Goal: Information Seeking & Learning: Check status

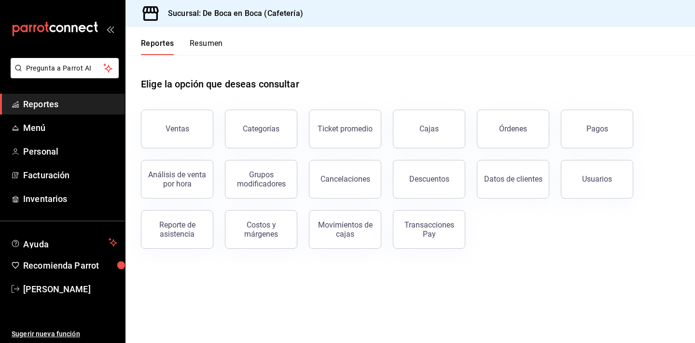
click at [563, 83] on div "Elige la opción que deseas consultar" at bounding box center [410, 76] width 539 height 43
click at [611, 124] on button "Pagos" at bounding box center [597, 129] width 72 height 39
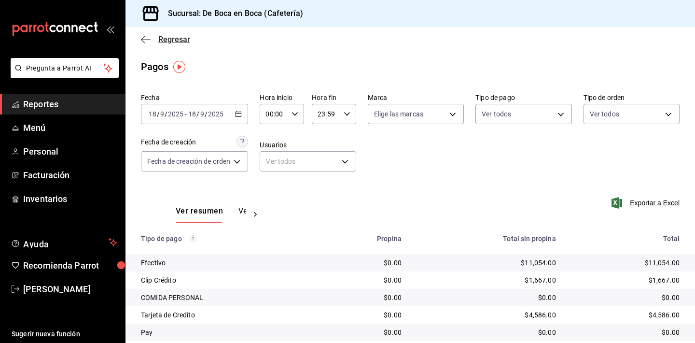
click at [173, 43] on span "Regresar" at bounding box center [174, 39] width 32 height 9
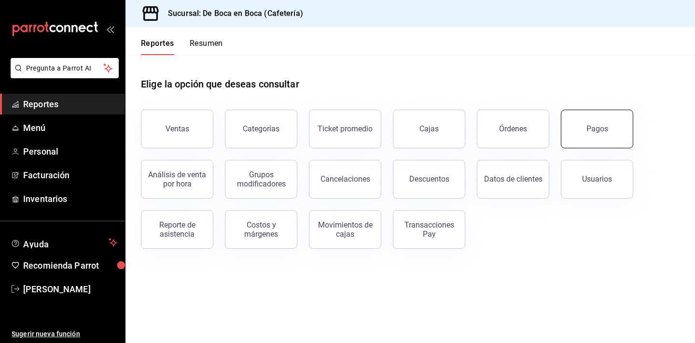
click at [596, 129] on div "Pagos" at bounding box center [597, 128] width 22 height 9
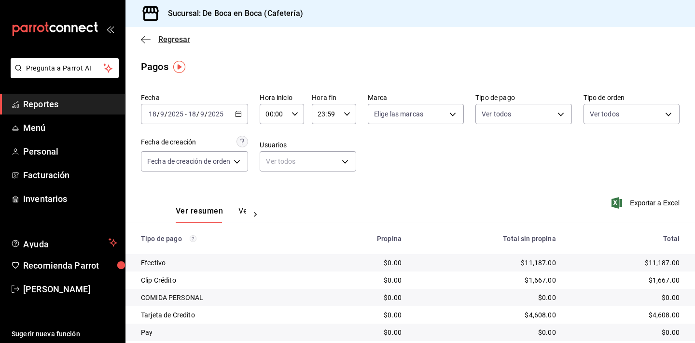
click at [178, 43] on span "Regresar" at bounding box center [174, 39] width 32 height 9
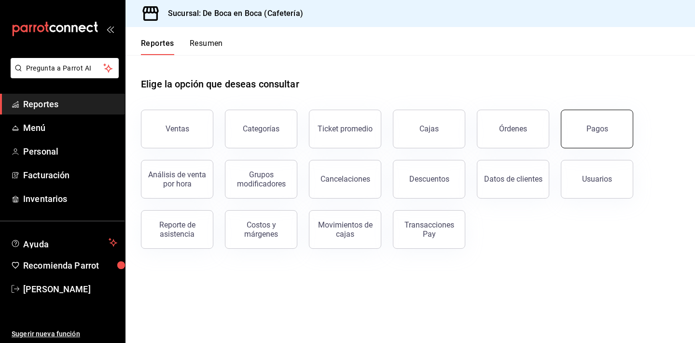
click at [581, 125] on button "Pagos" at bounding box center [597, 129] width 72 height 39
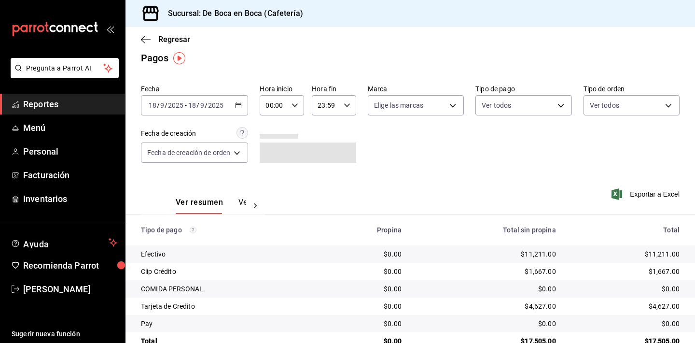
scroll to position [12, 0]
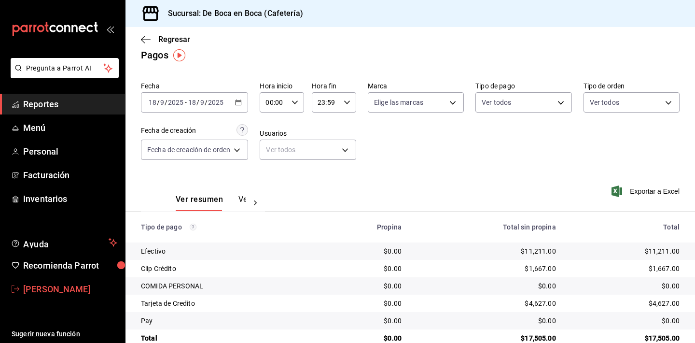
click at [69, 289] on span "[PERSON_NAME]" at bounding box center [70, 288] width 94 height 13
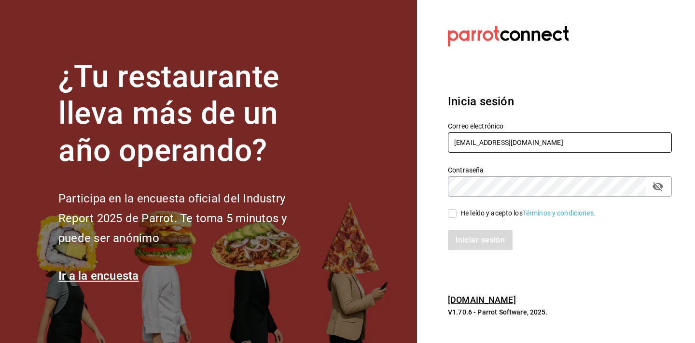
type input "[EMAIL_ADDRESS][DOMAIN_NAME]"
click at [658, 189] on icon "passwordField" at bounding box center [657, 186] width 11 height 9
click at [461, 215] on div "He leído y acepto los Términos y condiciones." at bounding box center [527, 213] width 135 height 10
click at [457, 215] on input "He leído y acepto los Términos y condiciones." at bounding box center [452, 213] width 9 height 9
checkbox input "true"
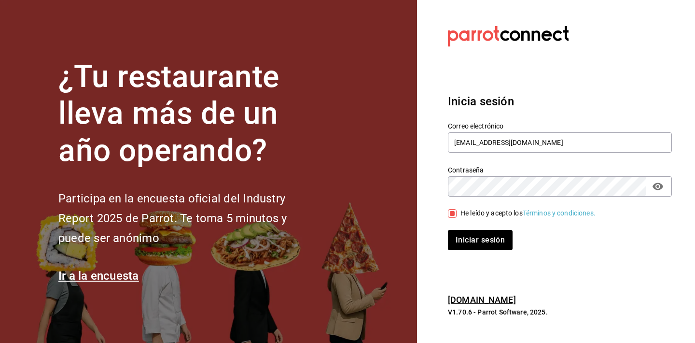
click at [467, 253] on div "Inicia sesión Correo electrónico [EMAIL_ADDRESS][DOMAIN_NAME] Contraseña Contra…" at bounding box center [560, 171] width 224 height 181
click at [469, 244] on button "Iniciar sesión" at bounding box center [481, 240] width 66 height 20
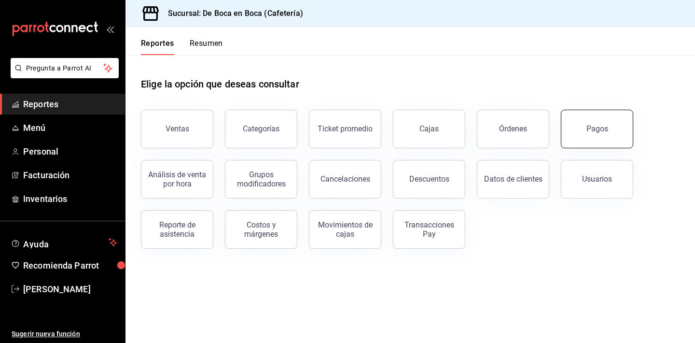
click at [578, 124] on button "Pagos" at bounding box center [597, 129] width 72 height 39
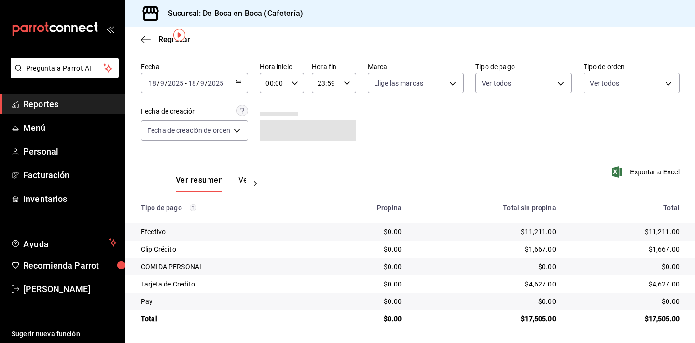
scroll to position [31, 0]
click at [154, 41] on span "Regresar" at bounding box center [165, 39] width 49 height 9
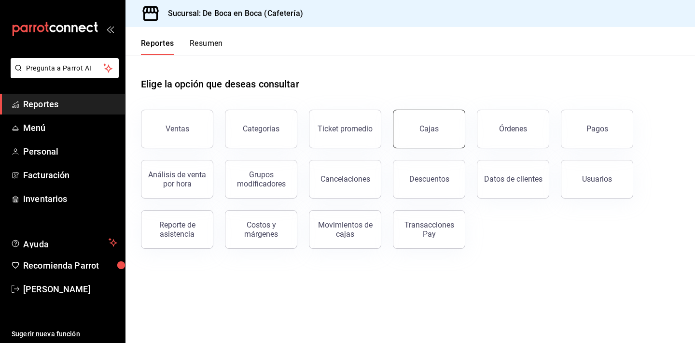
click at [426, 132] on div "Cajas" at bounding box center [429, 129] width 20 height 12
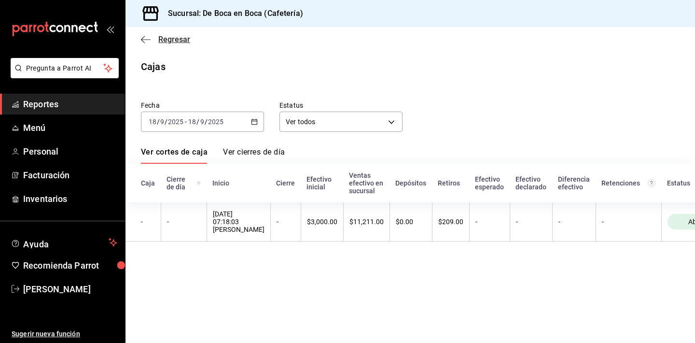
click at [182, 40] on span "Regresar" at bounding box center [174, 39] width 32 height 9
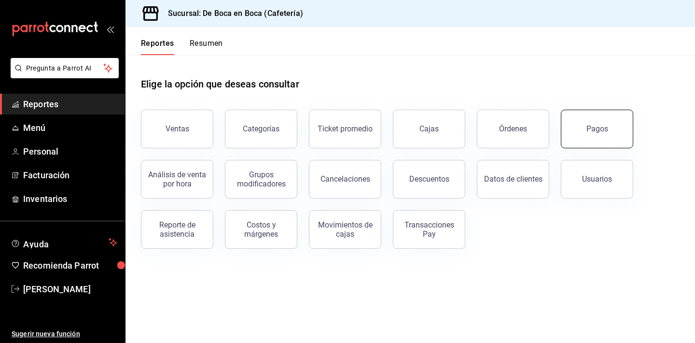
click at [600, 126] on div "Pagos" at bounding box center [597, 128] width 22 height 9
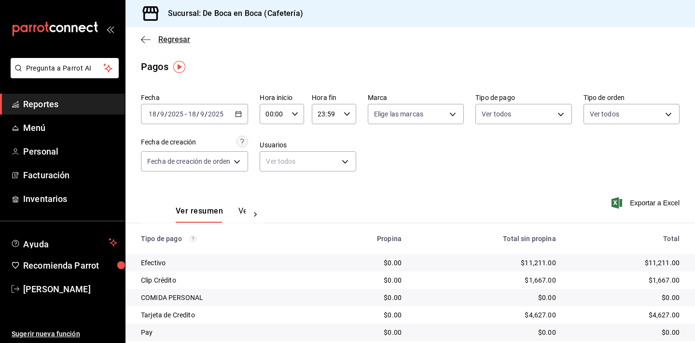
click at [177, 43] on span "Regresar" at bounding box center [174, 39] width 32 height 9
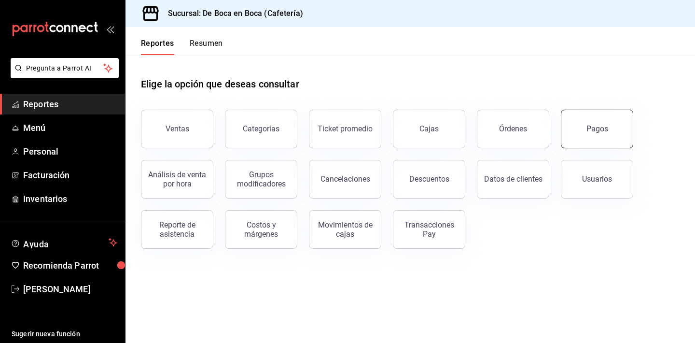
click at [591, 123] on button "Pagos" at bounding box center [597, 129] width 72 height 39
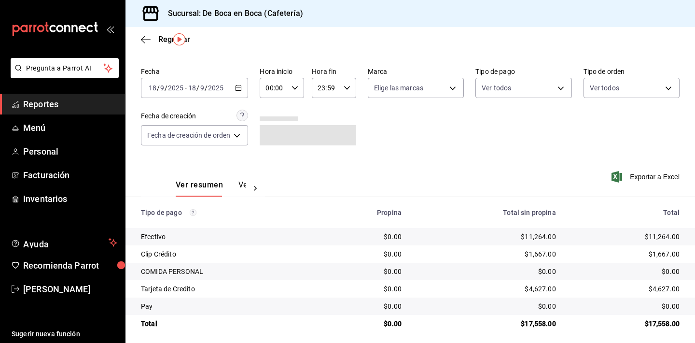
scroll to position [28, 0]
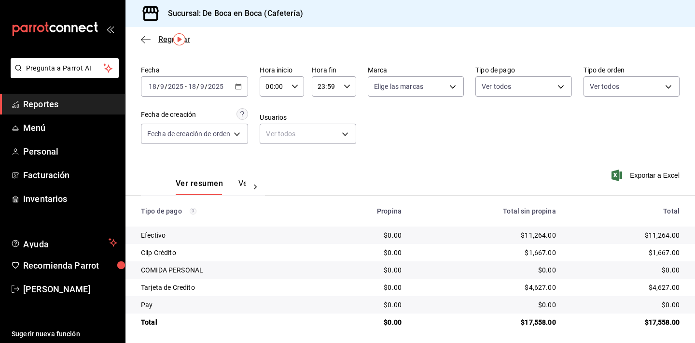
click at [161, 39] on span "Regresar" at bounding box center [174, 39] width 32 height 9
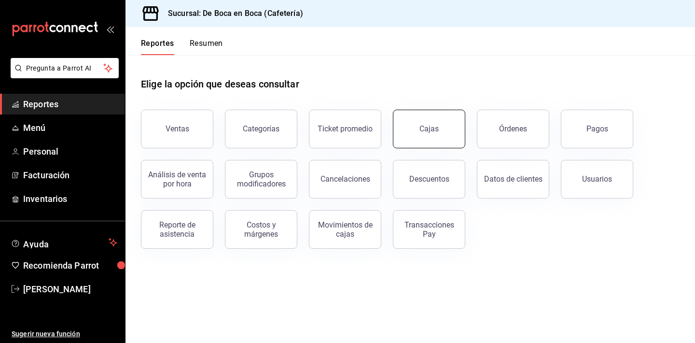
click at [432, 136] on link "Cajas" at bounding box center [429, 129] width 72 height 39
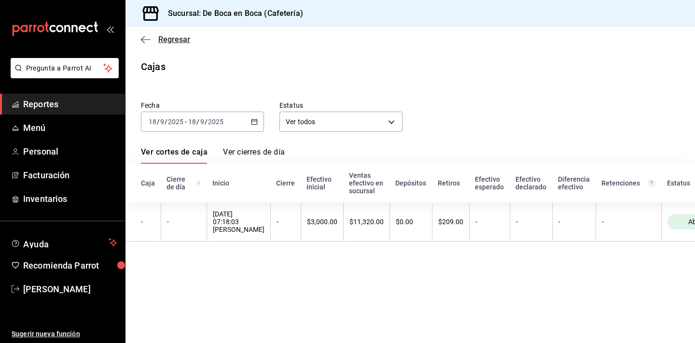
click at [184, 40] on span "Regresar" at bounding box center [174, 39] width 32 height 9
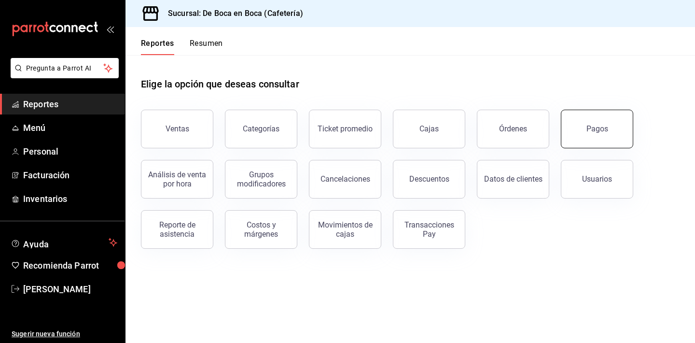
click at [581, 134] on button "Pagos" at bounding box center [597, 129] width 72 height 39
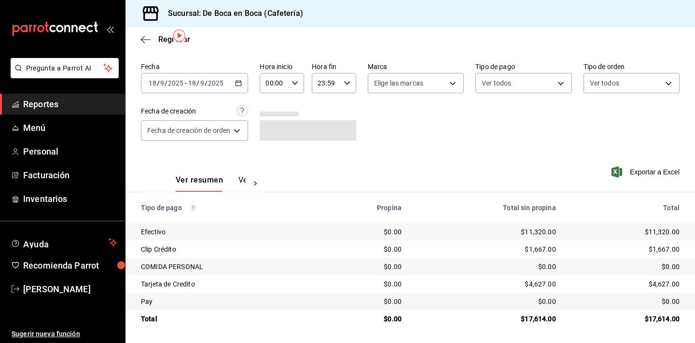
scroll to position [31, 0]
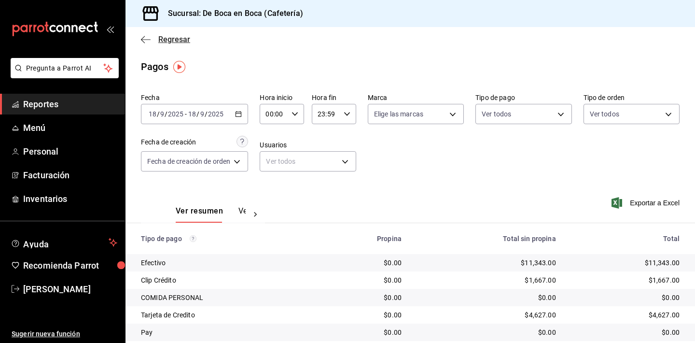
click at [175, 35] on span "Regresar" at bounding box center [174, 39] width 32 height 9
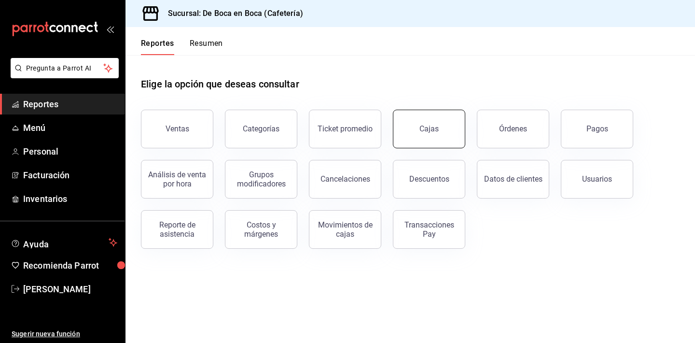
click at [416, 131] on link "Cajas" at bounding box center [429, 129] width 72 height 39
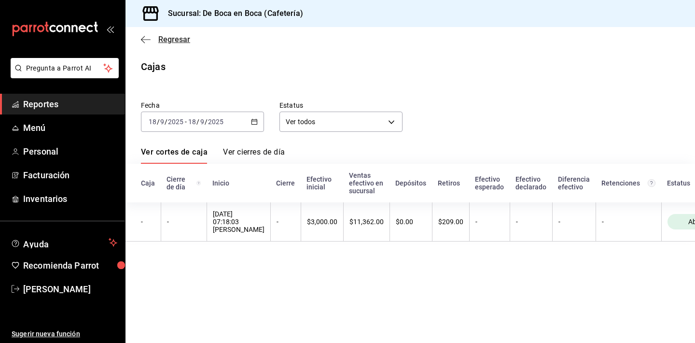
click at [171, 42] on span "Regresar" at bounding box center [174, 39] width 32 height 9
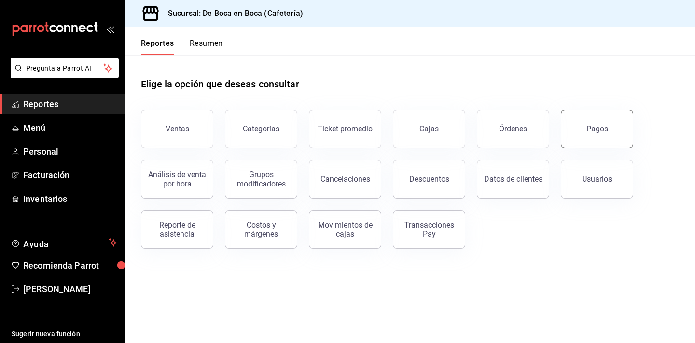
click at [600, 146] on button "Pagos" at bounding box center [597, 129] width 72 height 39
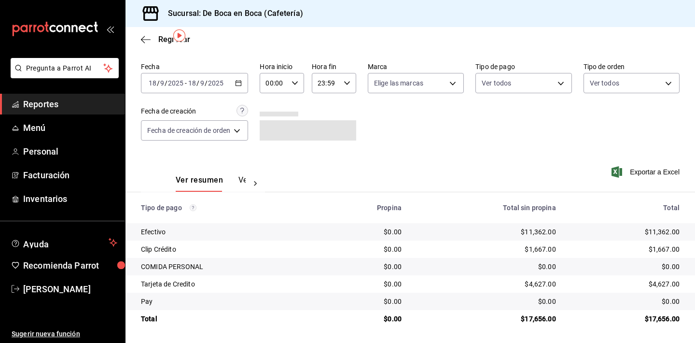
scroll to position [31, 0]
click at [160, 37] on span "Regresar" at bounding box center [174, 39] width 32 height 9
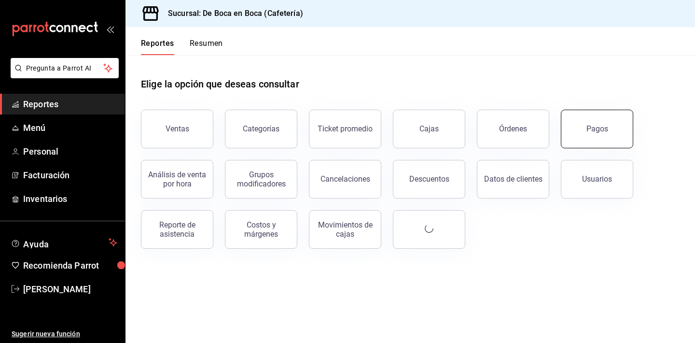
click at [590, 125] on div "Pagos" at bounding box center [597, 128] width 22 height 9
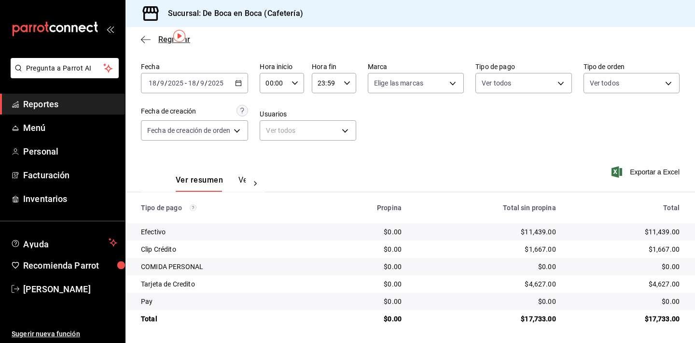
click at [163, 41] on span "Regresar" at bounding box center [174, 39] width 32 height 9
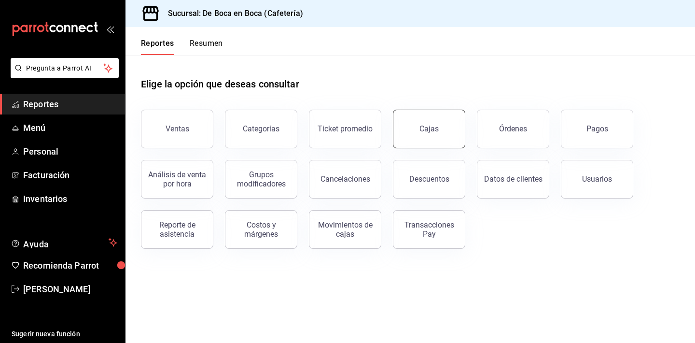
click at [435, 134] on link "Cajas" at bounding box center [429, 129] width 72 height 39
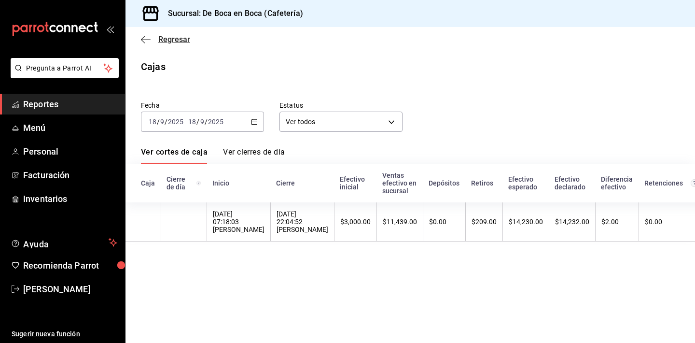
click at [172, 42] on span "Regresar" at bounding box center [174, 39] width 32 height 9
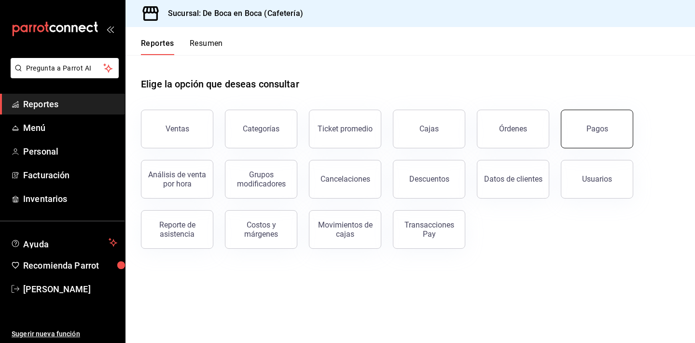
click at [609, 126] on button "Pagos" at bounding box center [597, 129] width 72 height 39
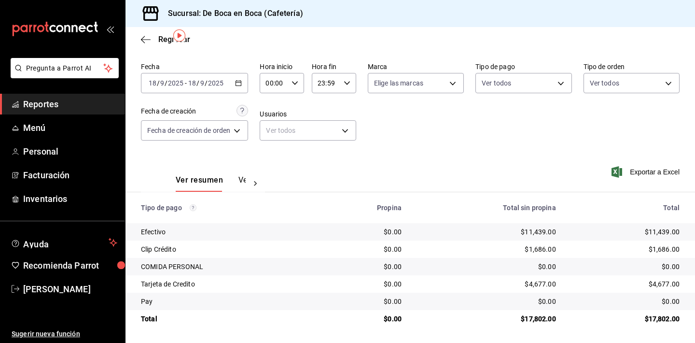
scroll to position [31, 0]
click at [147, 44] on div "Regresar" at bounding box center [409, 39] width 569 height 25
click at [153, 42] on span "Regresar" at bounding box center [165, 39] width 49 height 9
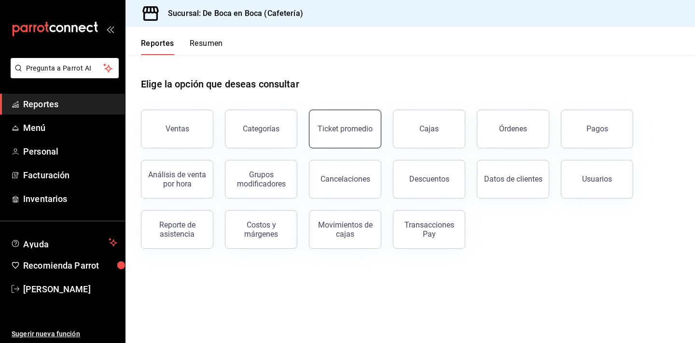
click at [348, 139] on button "Ticket promedio" at bounding box center [345, 129] width 72 height 39
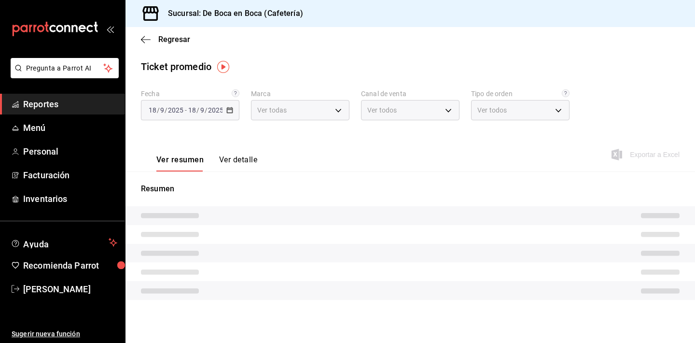
type input "4eab8db2-e1dc-4fb3-9b1f-7fa82010a4f3"
type input "PARROT,UBER_EATS,RAPPI,DIDI_FOOD,ONLINE"
type input "61aa6ed0-89e8-4ade-ab8f-9d5a6c3a5d55,64c7675a-ad12-4e92-a92e-381dad39d6f0,EXTER…"
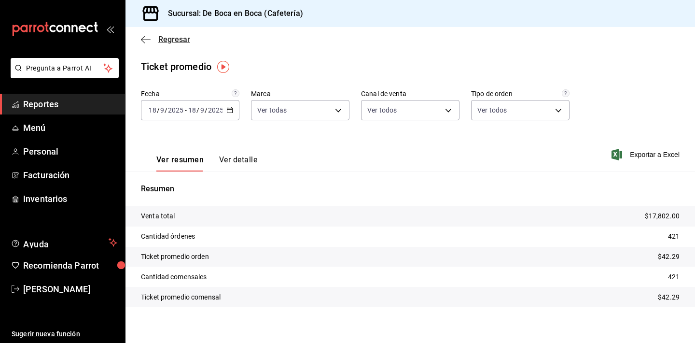
click at [168, 42] on span "Regresar" at bounding box center [174, 39] width 32 height 9
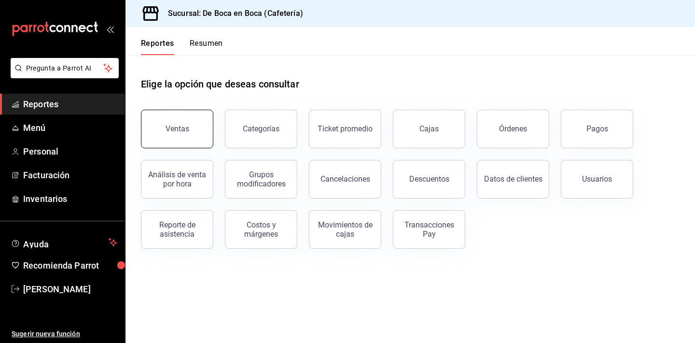
click at [192, 132] on button "Ventas" at bounding box center [177, 129] width 72 height 39
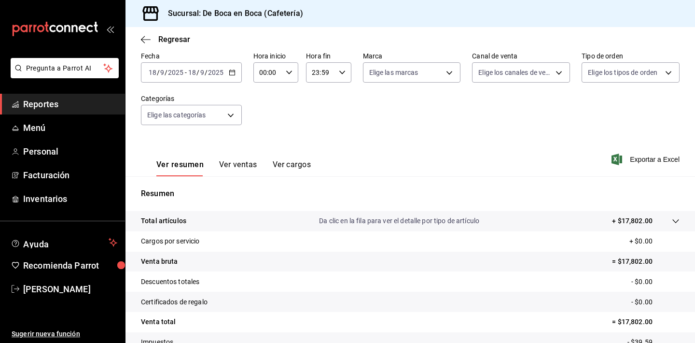
scroll to position [19, 0]
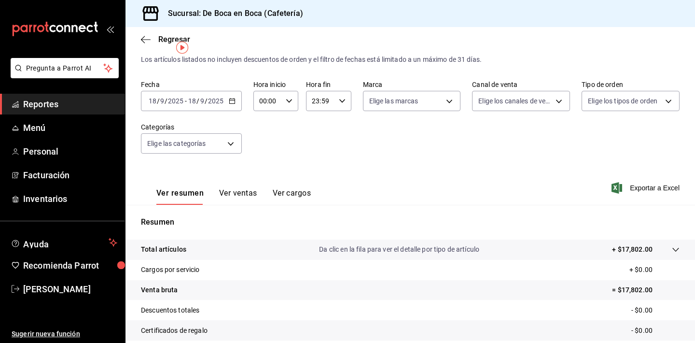
click at [244, 186] on div "Ver resumen Ver ventas Ver cargos" at bounding box center [226, 191] width 170 height 28
click at [242, 193] on button "Ver ventas" at bounding box center [238, 196] width 38 height 16
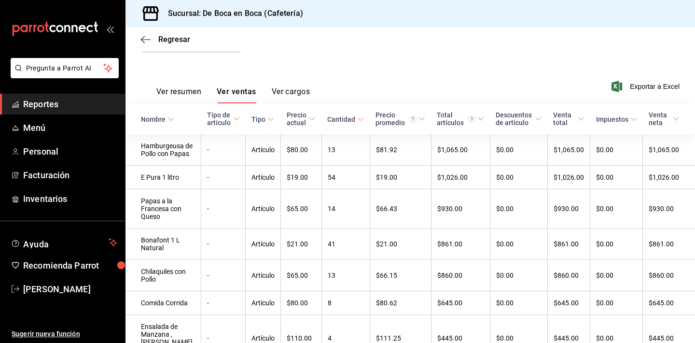
scroll to position [133, 0]
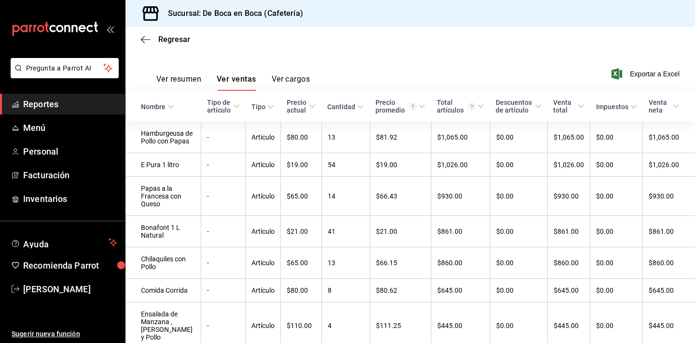
click at [355, 107] on div "Cantidad" at bounding box center [341, 107] width 28 height 8
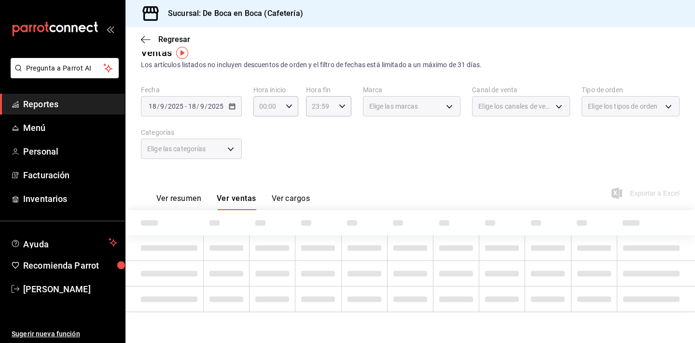
scroll to position [14, 0]
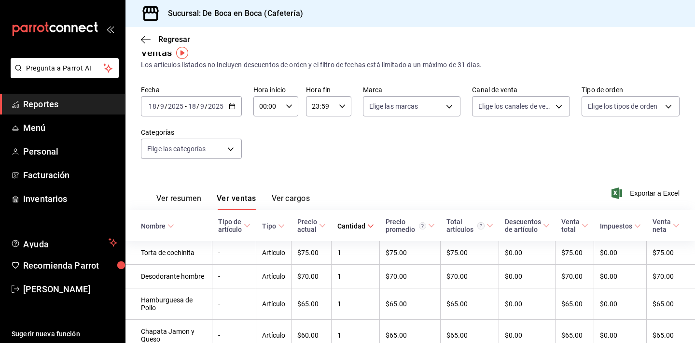
click at [345, 225] on div "Cantidad" at bounding box center [351, 226] width 28 height 8
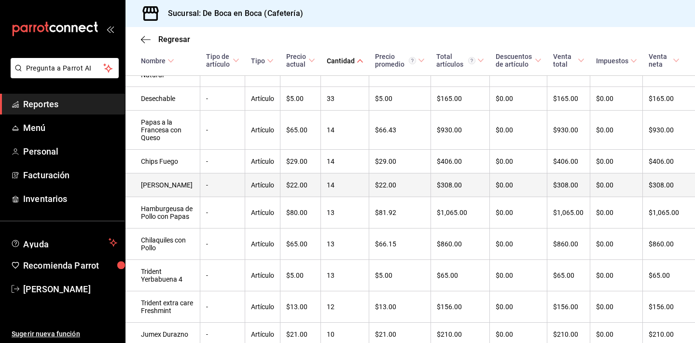
scroll to position [236, 0]
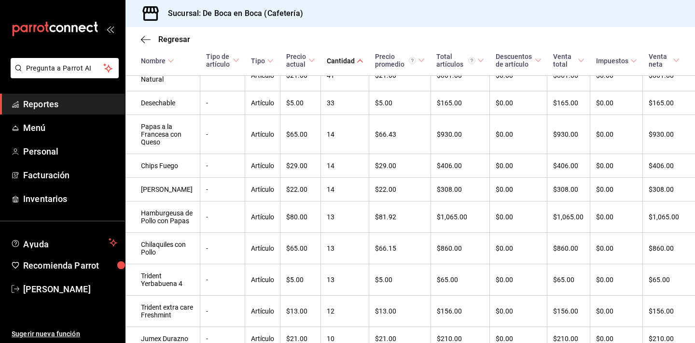
click at [336, 64] on div "Cantidad" at bounding box center [341, 61] width 28 height 8
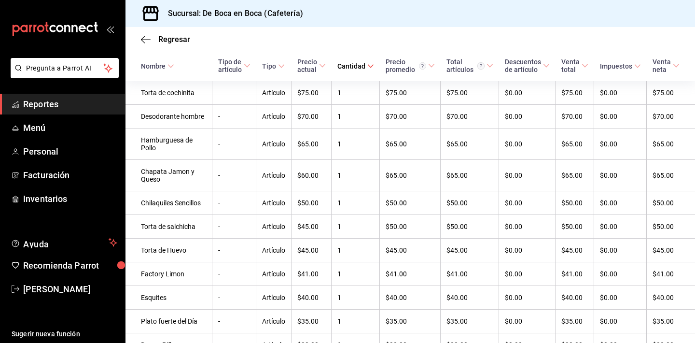
scroll to position [175, 0]
